Goal: Task Accomplishment & Management: Manage account settings

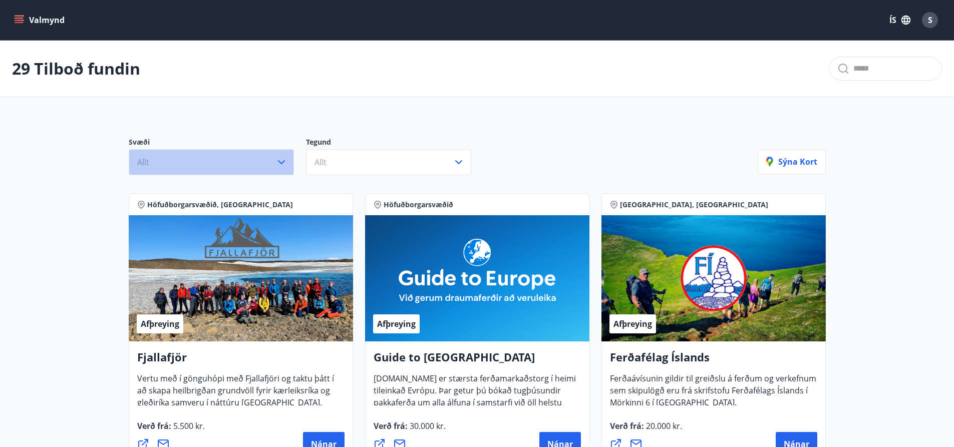
click at [282, 159] on icon "button" at bounding box center [281, 162] width 12 height 12
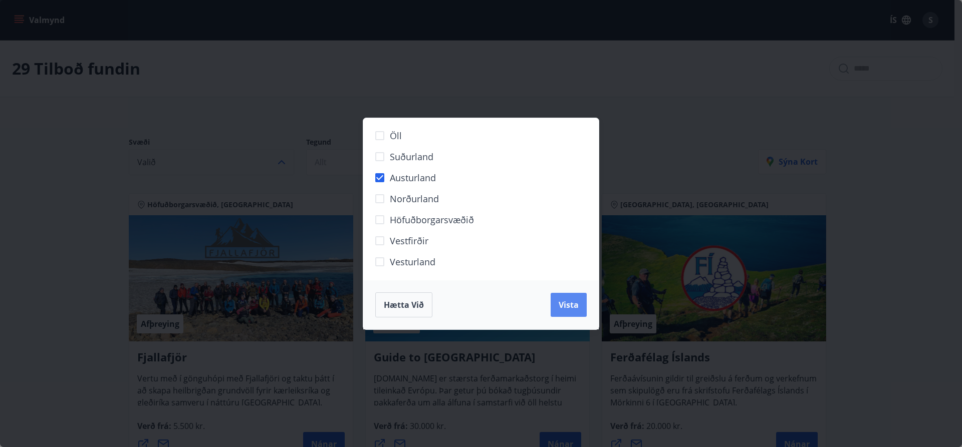
click at [569, 297] on button "Vista" at bounding box center [568, 305] width 36 height 24
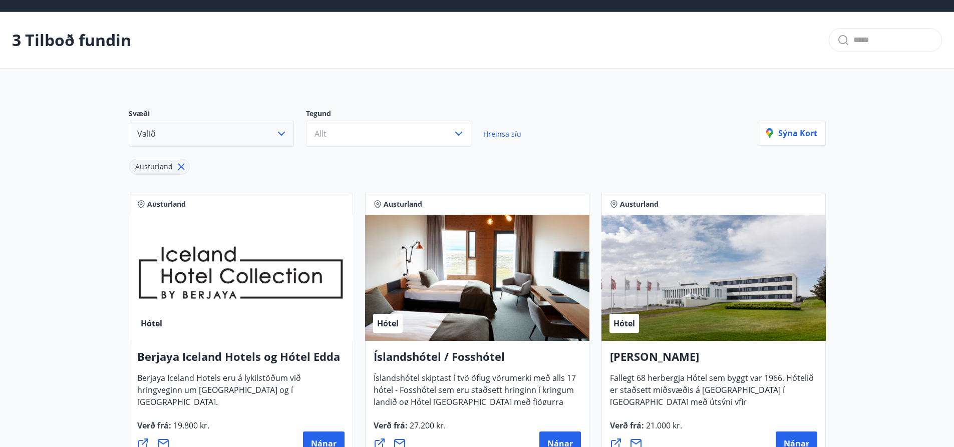
scroll to position [50, 0]
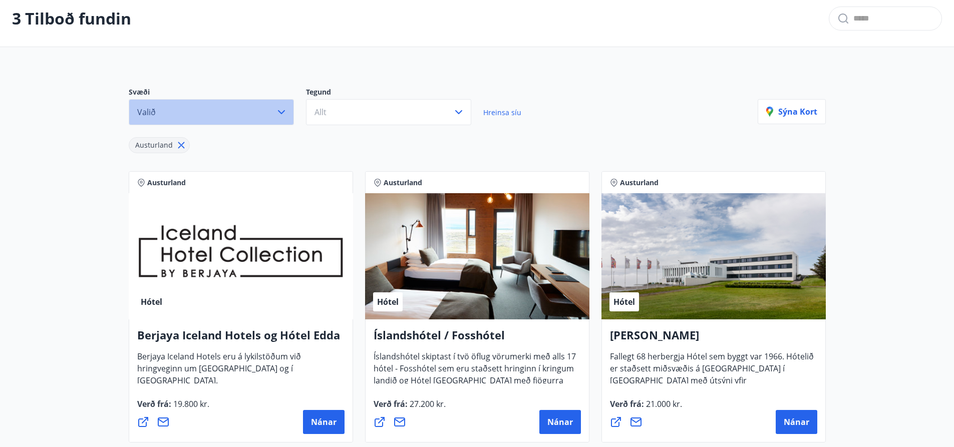
click at [284, 107] on icon "button" at bounding box center [281, 112] width 12 height 12
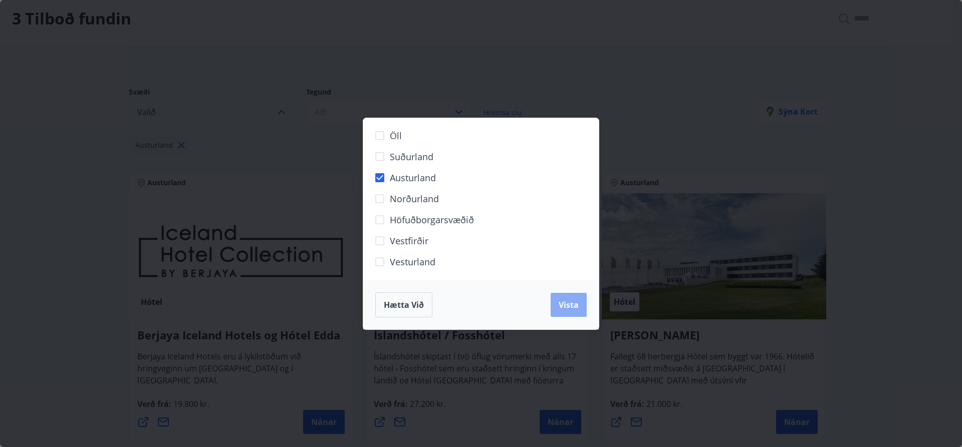
click at [576, 305] on span "Vista" at bounding box center [568, 304] width 20 height 11
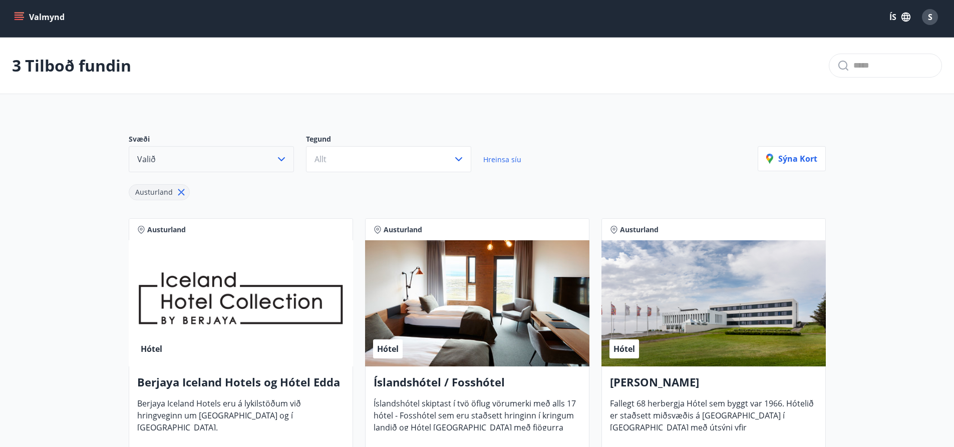
scroll to position [0, 0]
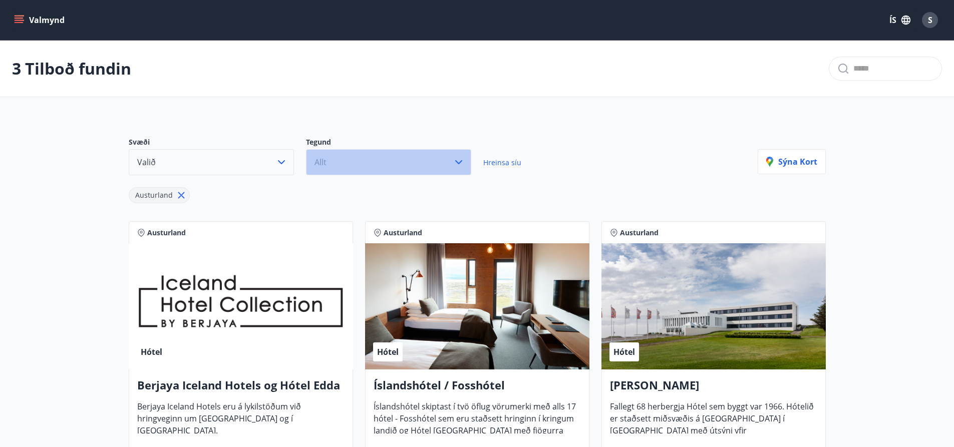
click at [461, 160] on icon "button" at bounding box center [459, 162] width 12 height 12
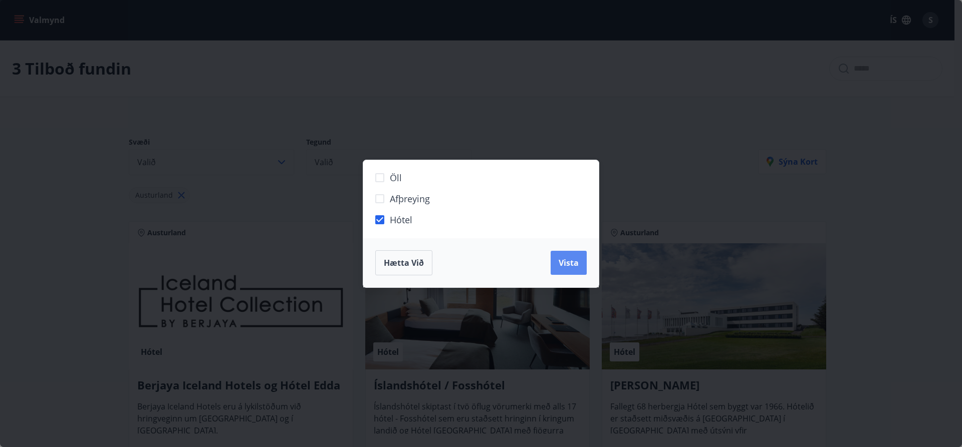
click at [575, 259] on span "Vista" at bounding box center [568, 262] width 20 height 11
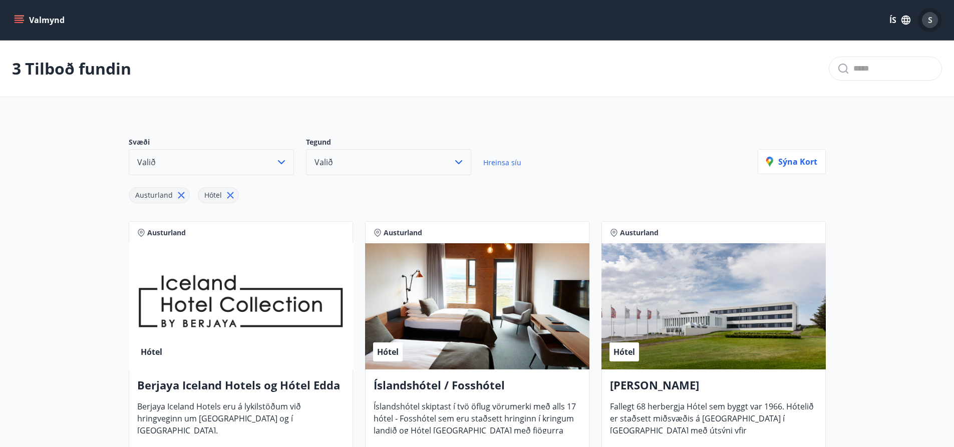
click at [927, 17] on div "S" at bounding box center [930, 20] width 16 height 16
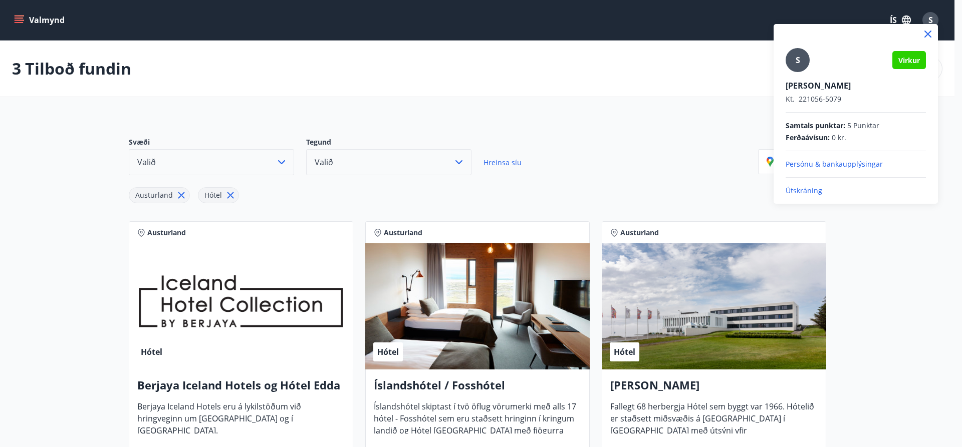
click at [807, 190] on p "Útskráning" at bounding box center [855, 191] width 140 height 10
